Goal: Navigation & Orientation: Find specific page/section

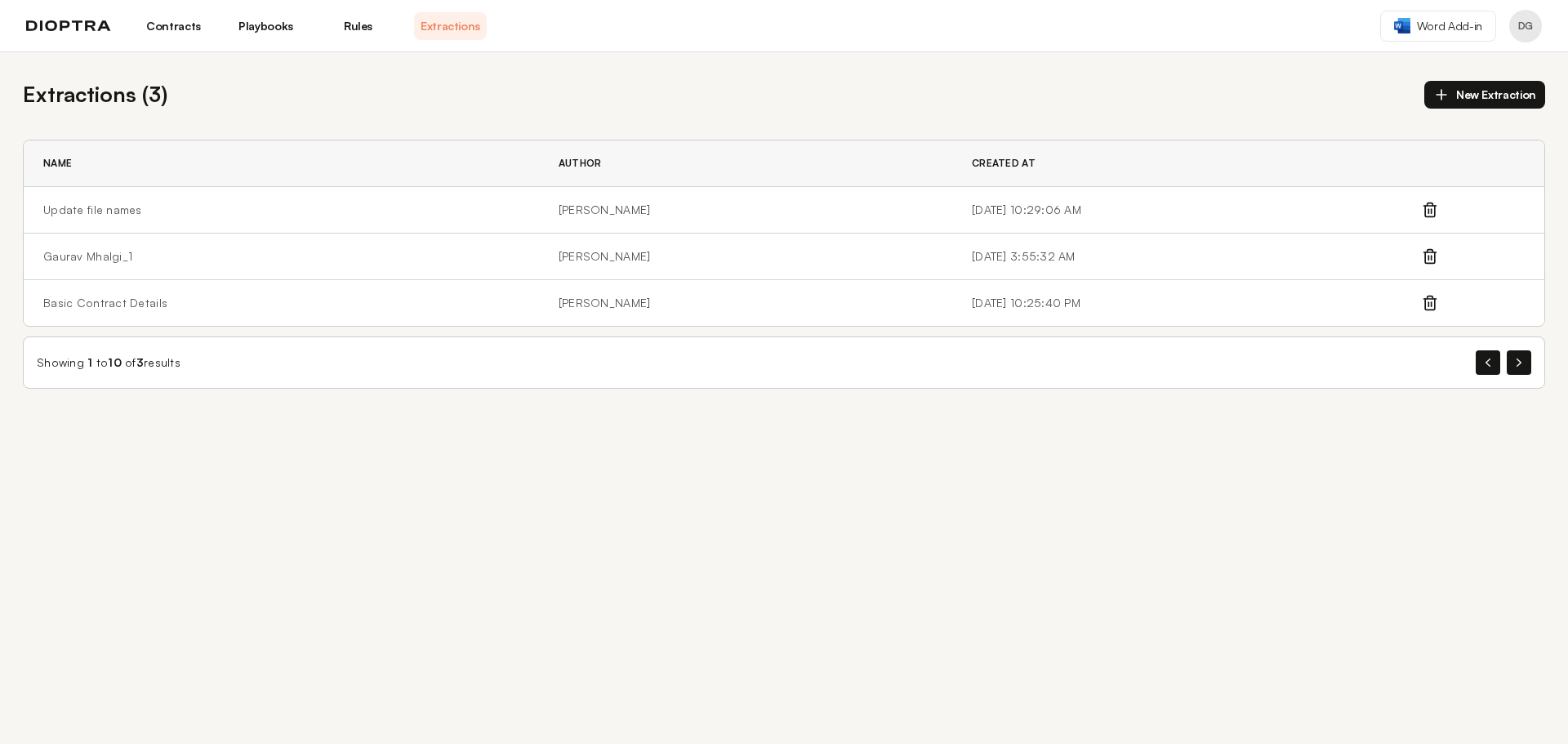
click at [75, 24] on img at bounding box center [68, 25] width 85 height 11
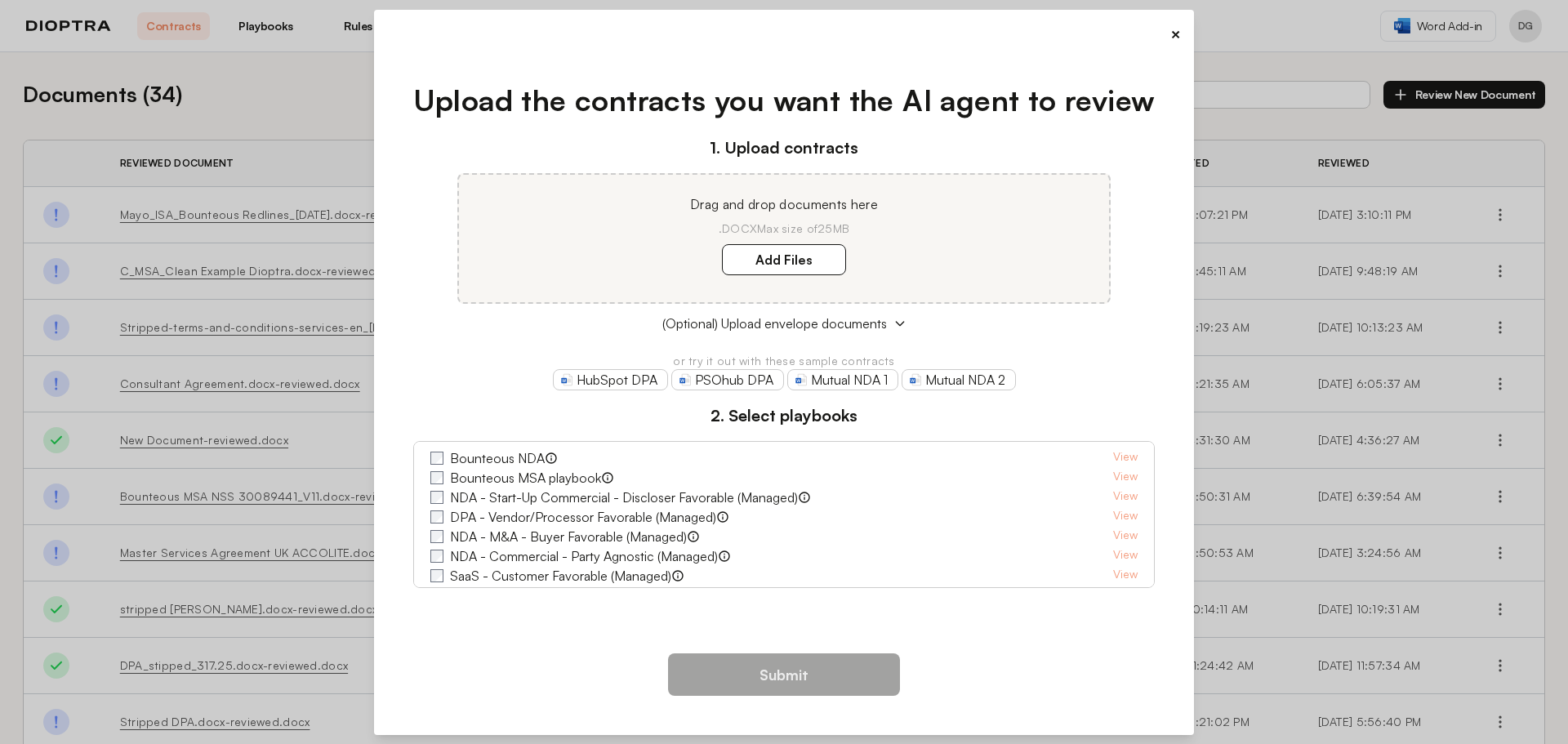
click at [1177, 35] on button "×" at bounding box center [1175, 34] width 11 height 23
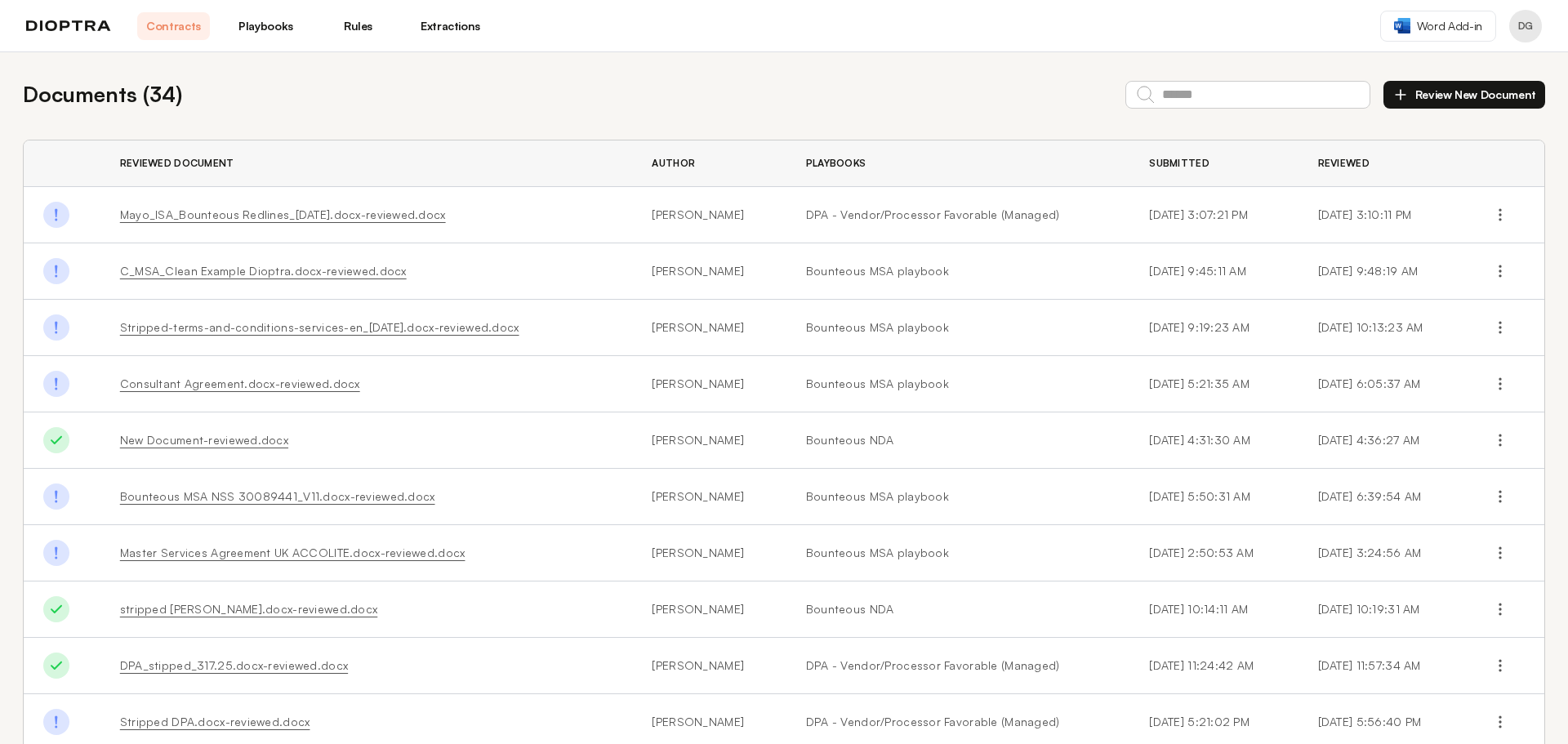
click at [271, 24] on link "Playbooks" at bounding box center [266, 26] width 73 height 28
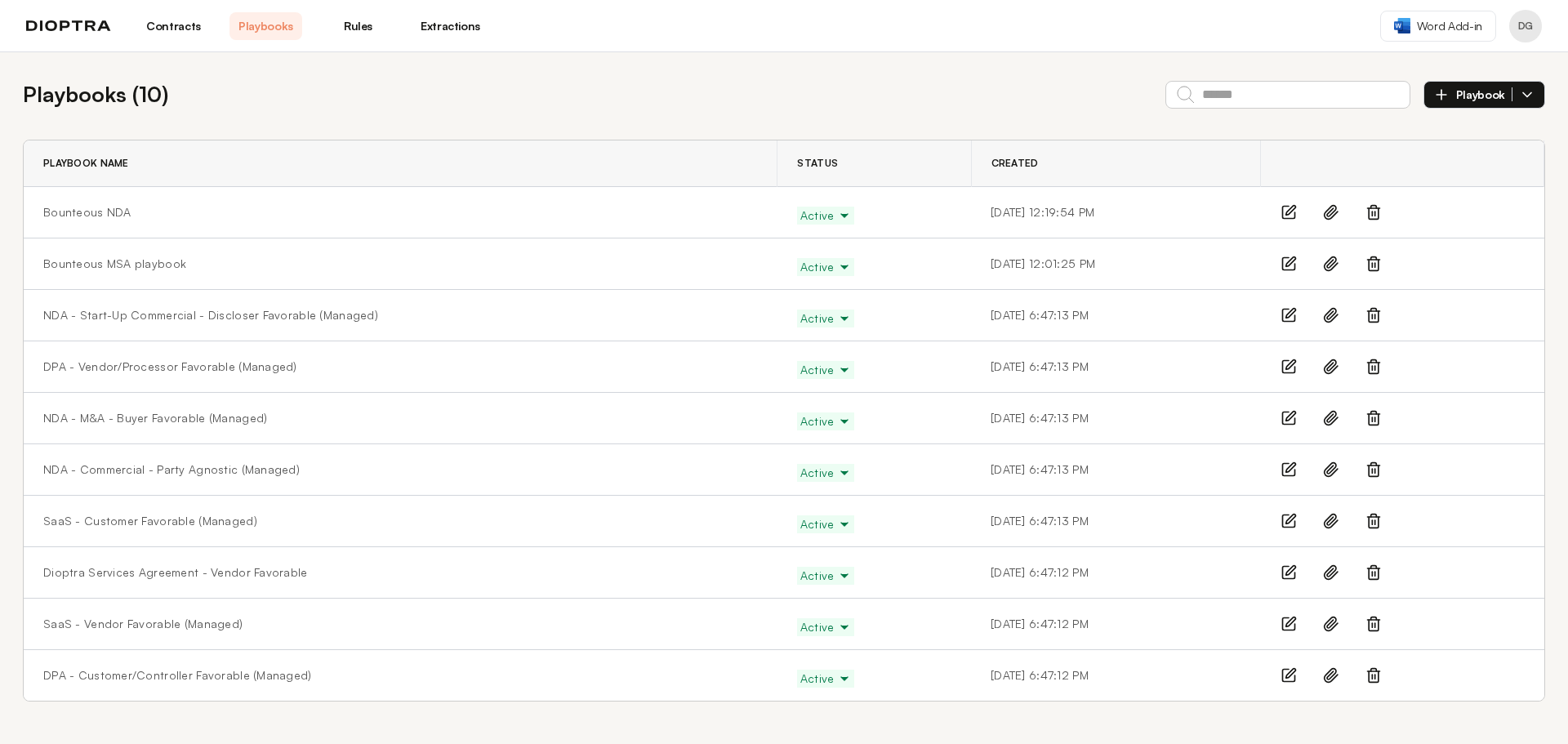
click at [364, 23] on link "Rules" at bounding box center [358, 26] width 73 height 28
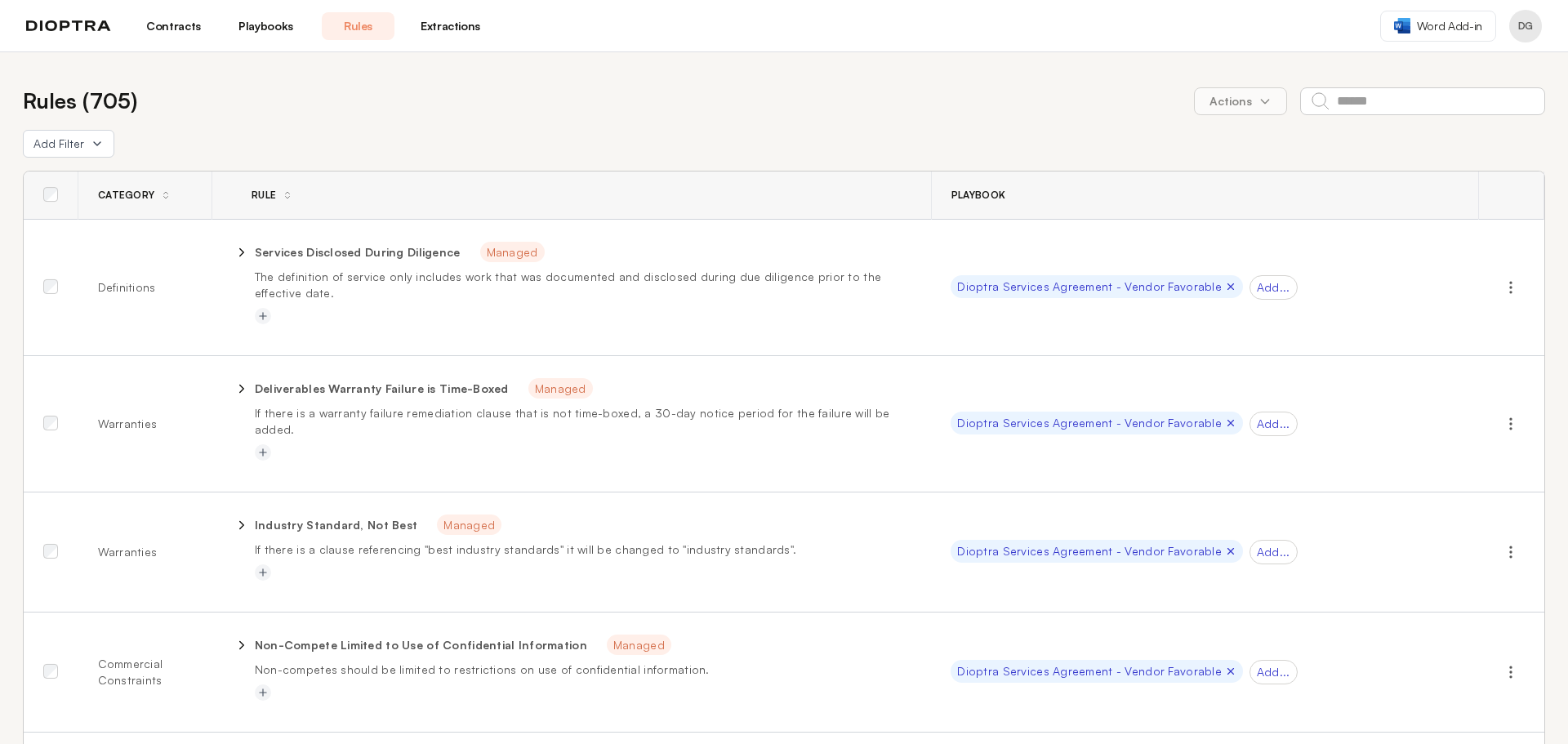
click at [454, 18] on link "Extractions" at bounding box center [450, 26] width 73 height 28
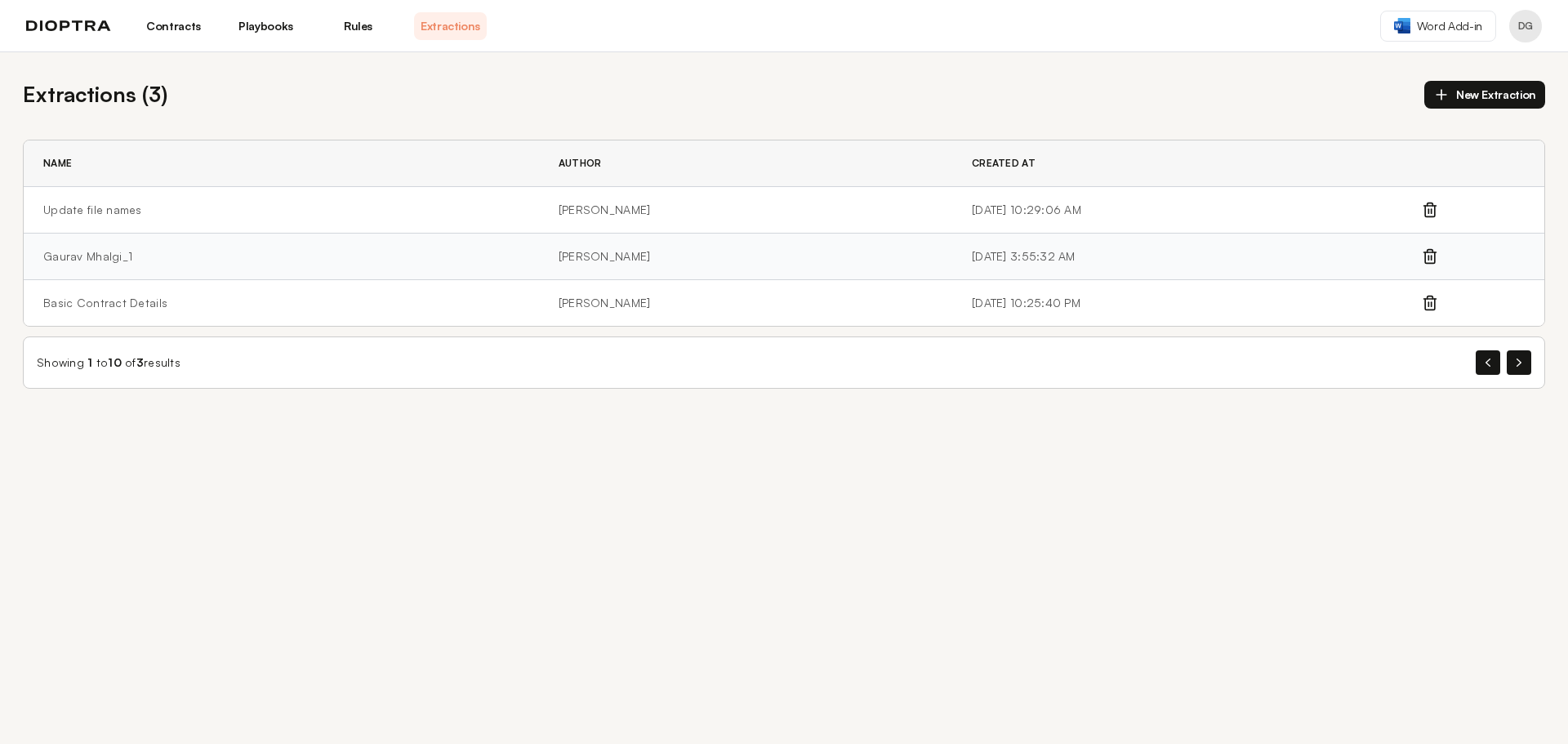
click at [101, 259] on td "Gaurav Mhalgi_1" at bounding box center [282, 257] width 516 height 47
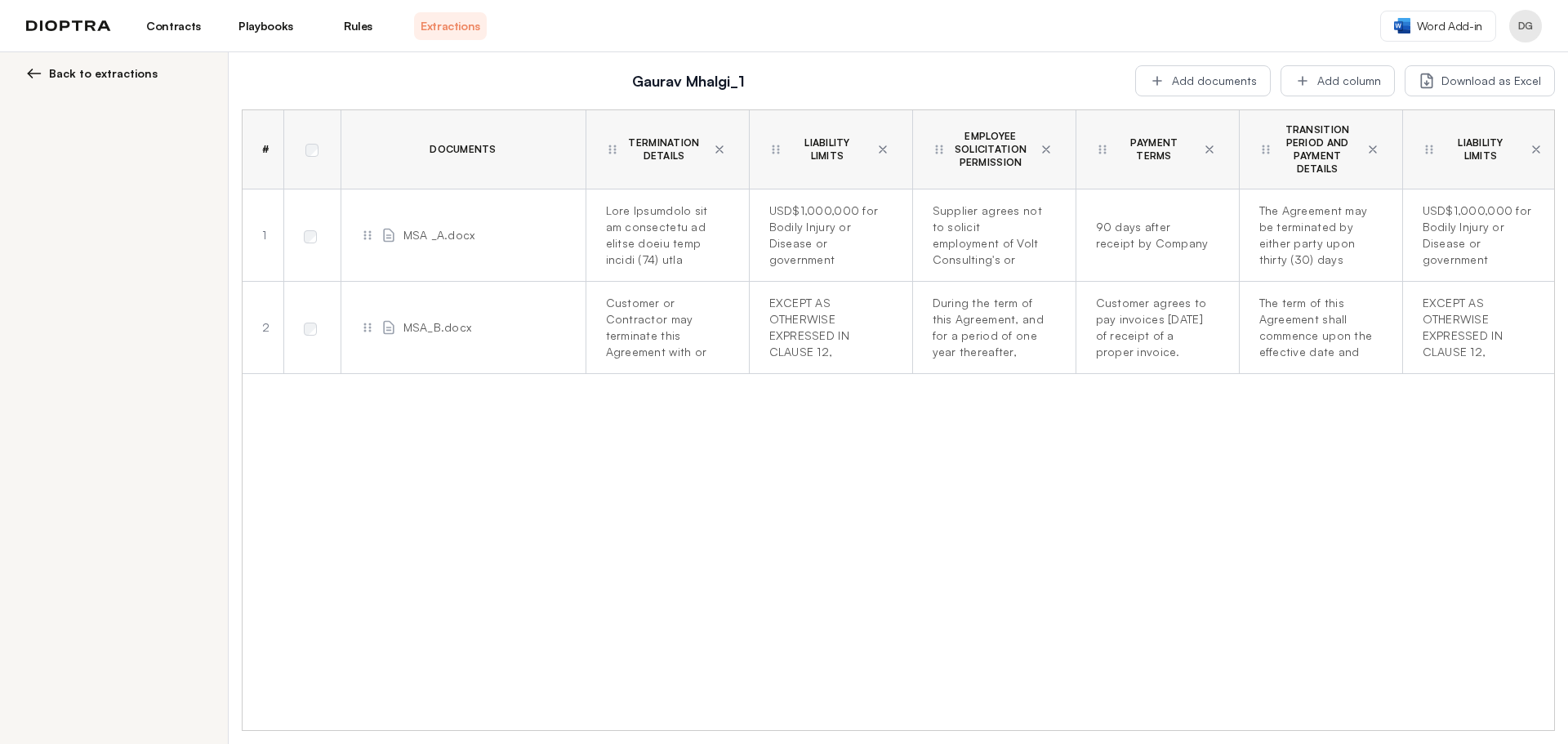
click at [27, 68] on img at bounding box center [34, 73] width 16 height 16
